Goal: Information Seeking & Learning: Learn about a topic

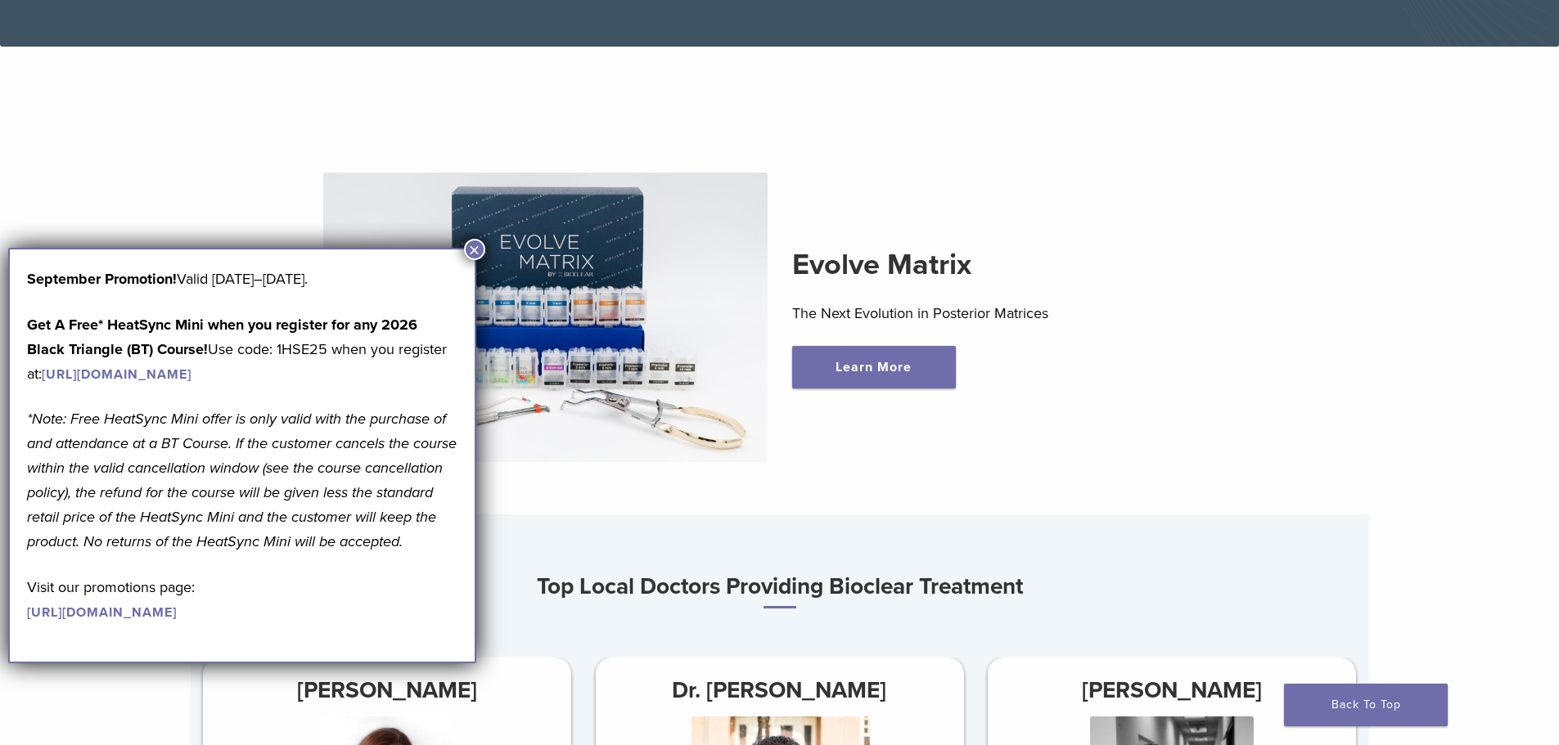
scroll to position [491, 0]
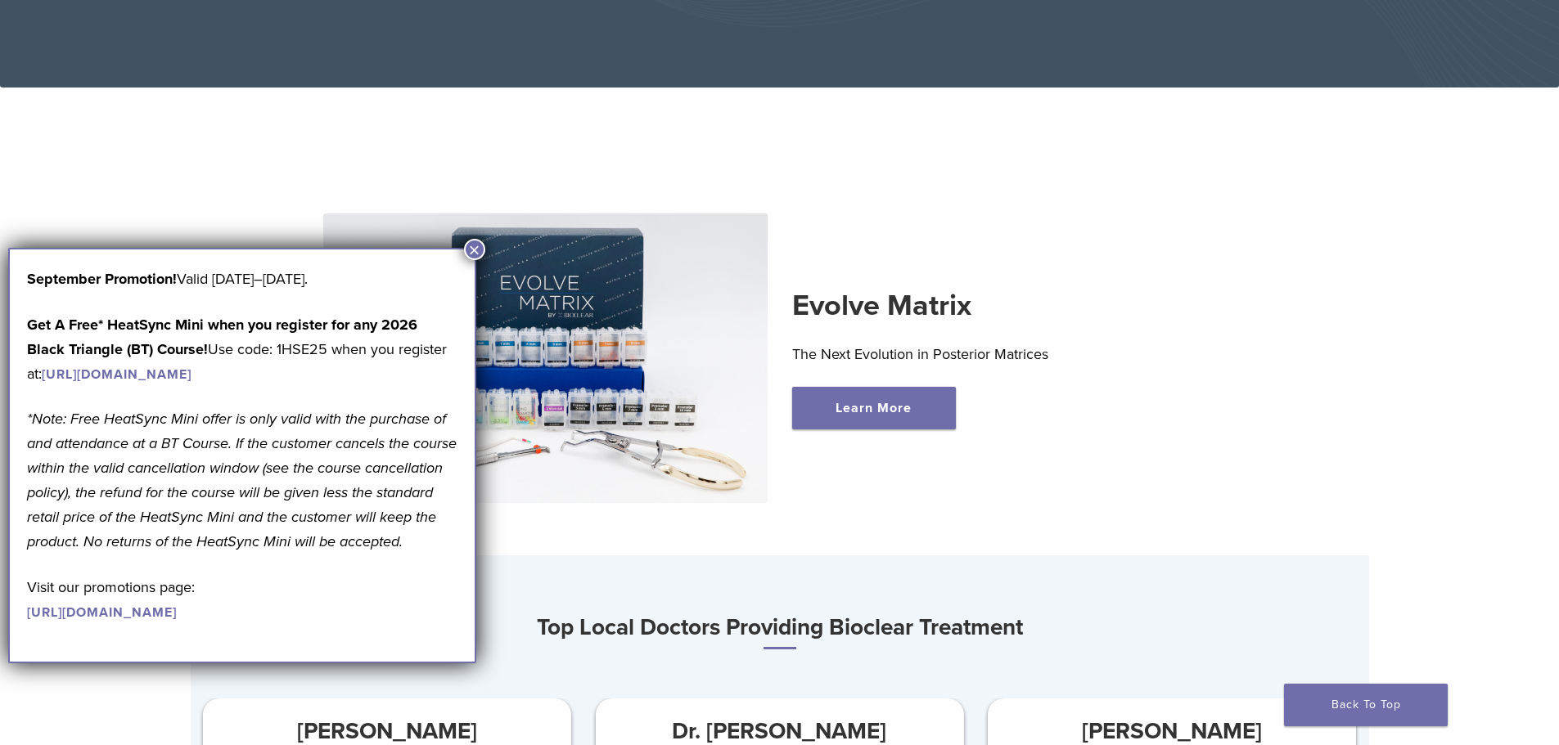
click at [475, 243] on button "×" at bounding box center [474, 249] width 21 height 21
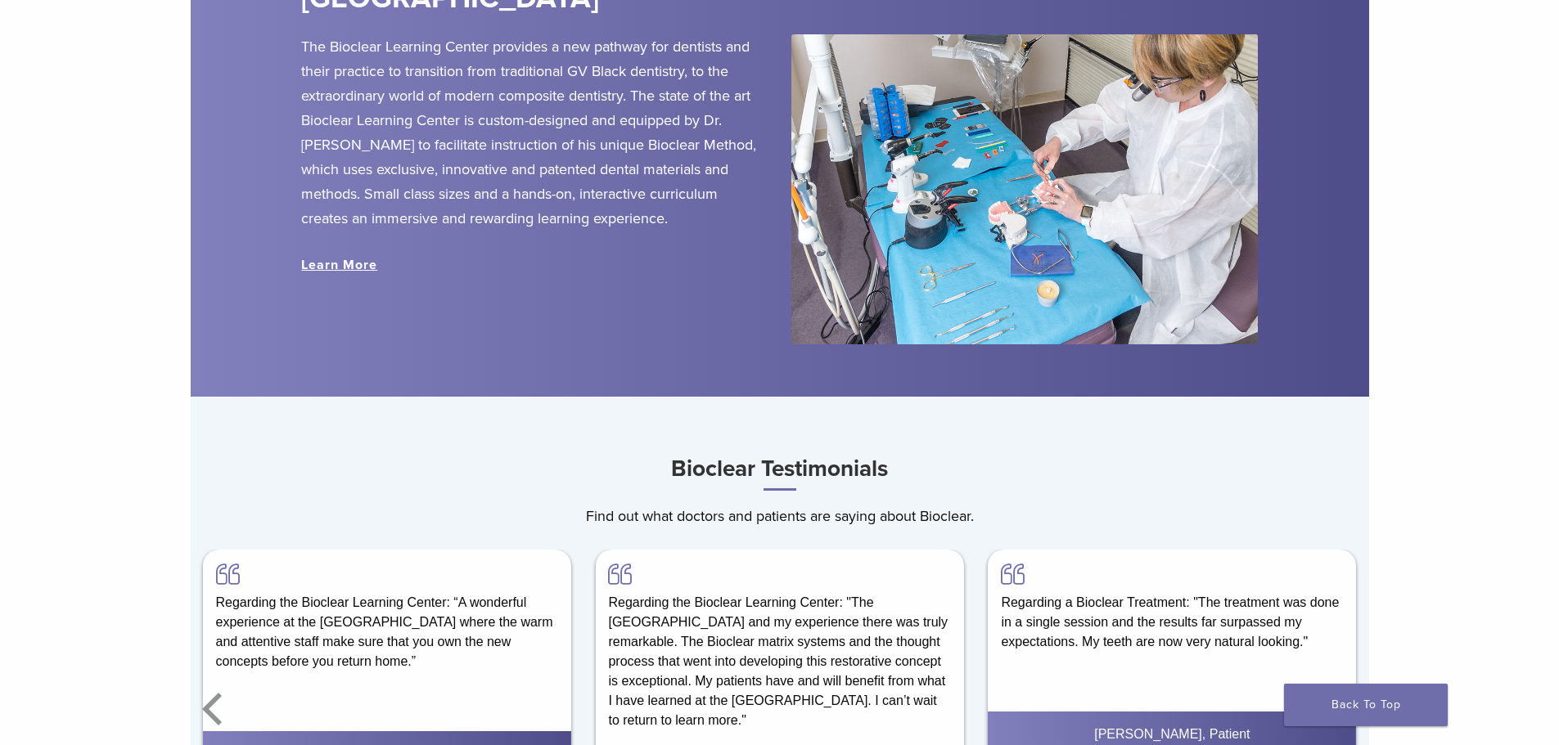
scroll to position [2127, 0]
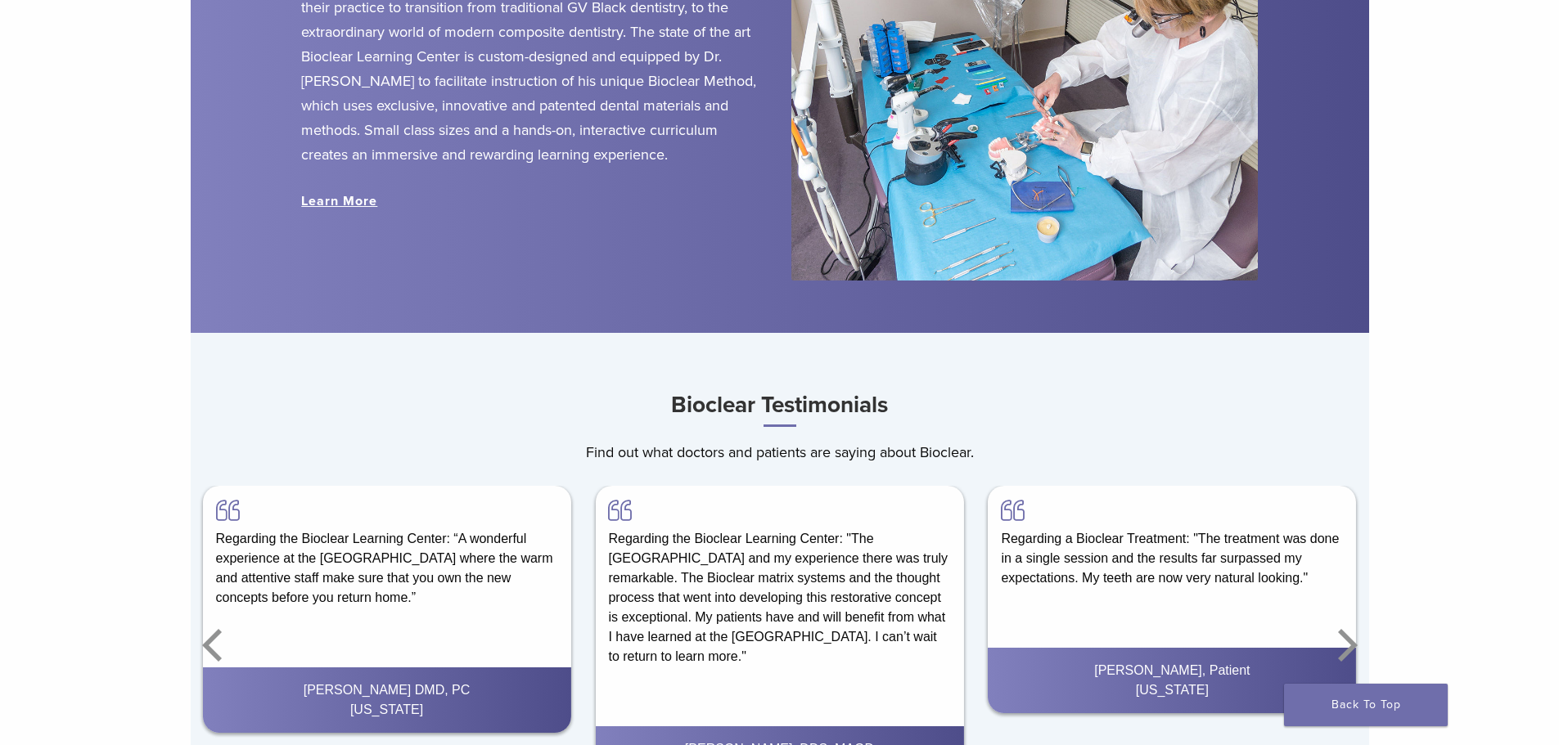
click at [361, 202] on link "Learn More" at bounding box center [339, 201] width 76 height 16
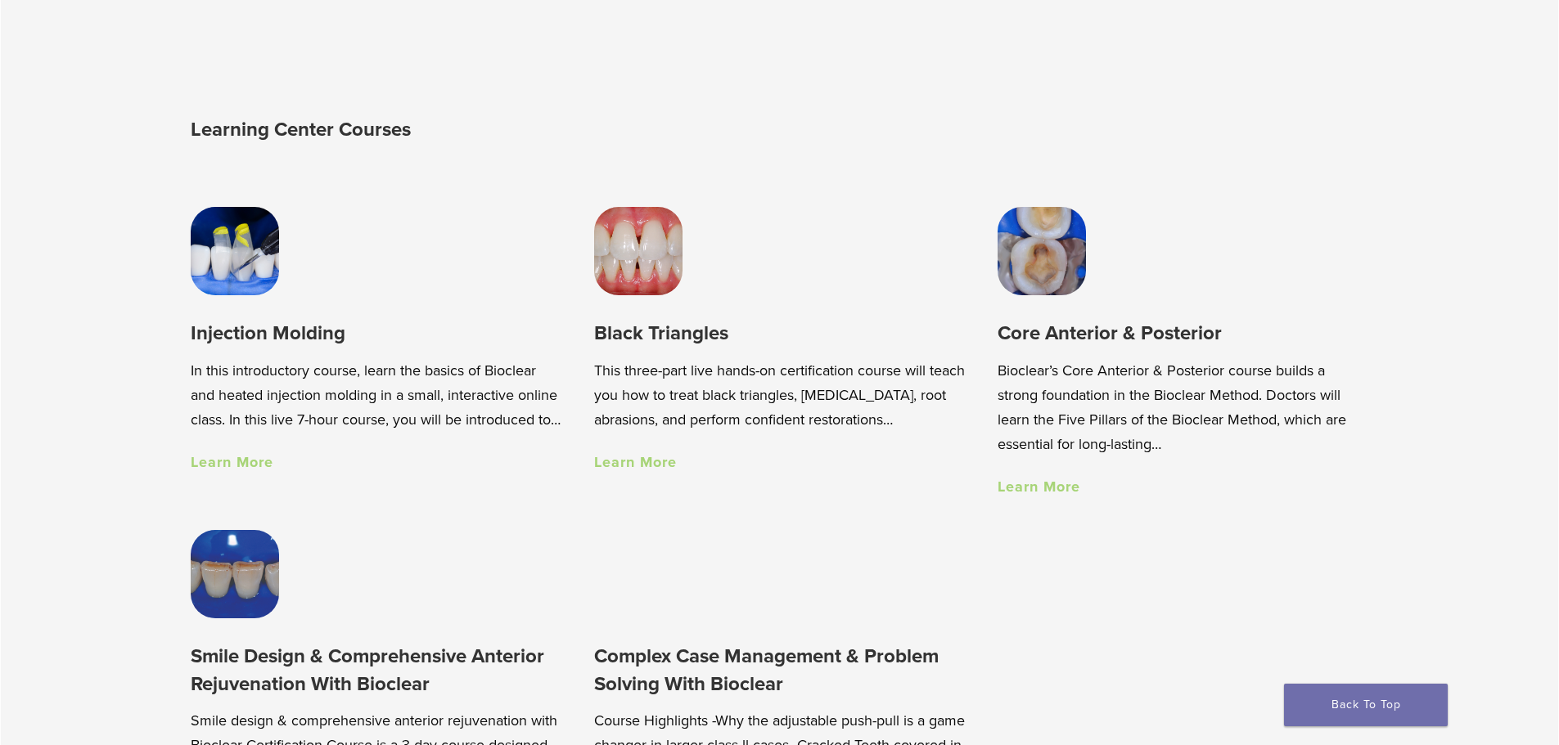
scroll to position [1227, 0]
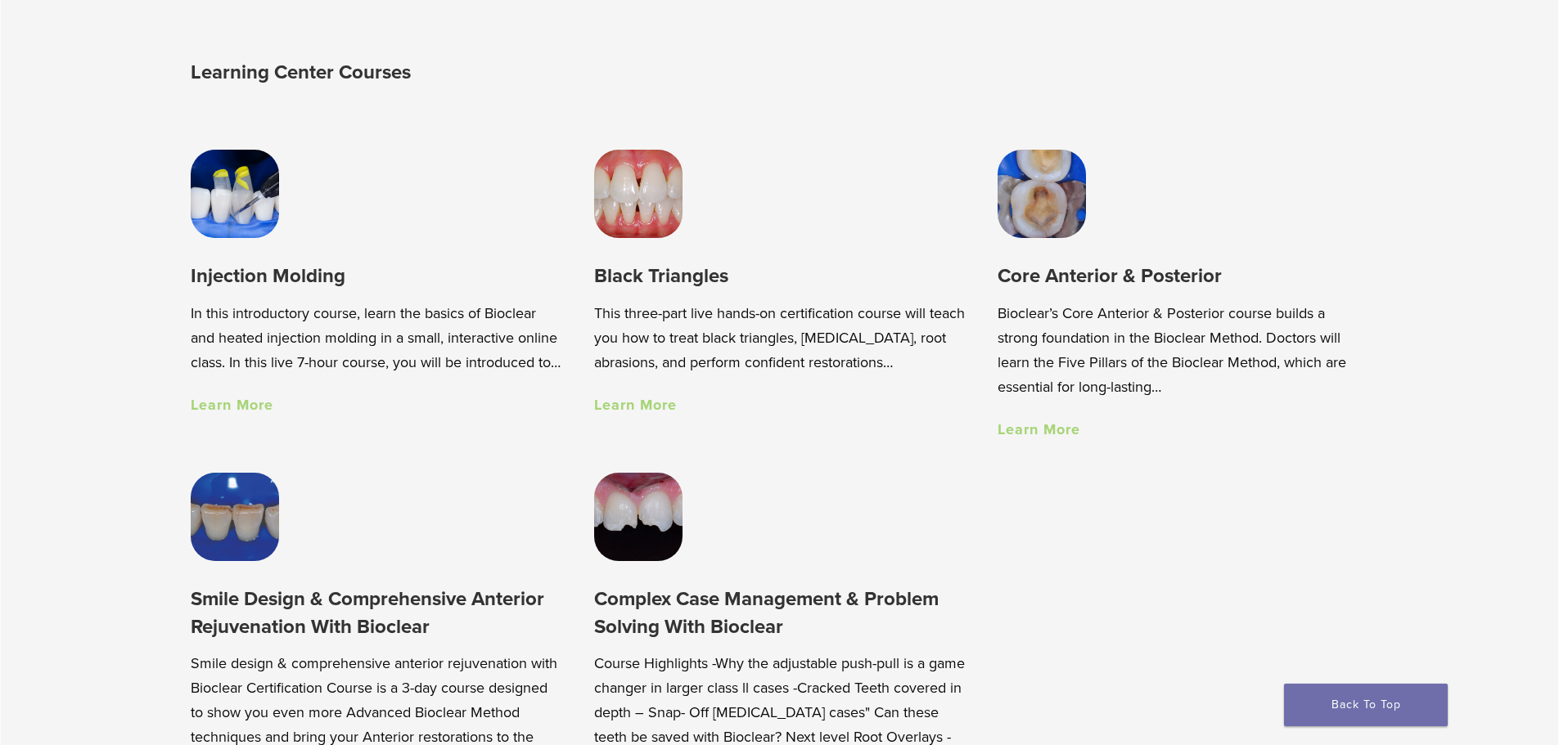
click at [239, 414] on link "Learn More" at bounding box center [232, 405] width 83 height 18
